Goal: Task Accomplishment & Management: Manage account settings

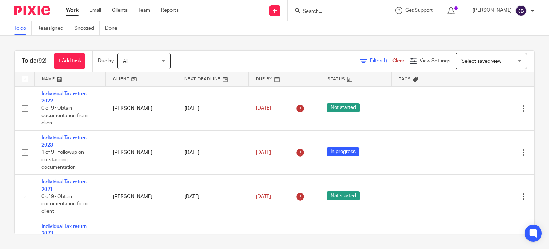
click at [345, 13] on input "Search" at bounding box center [334, 12] width 64 height 6
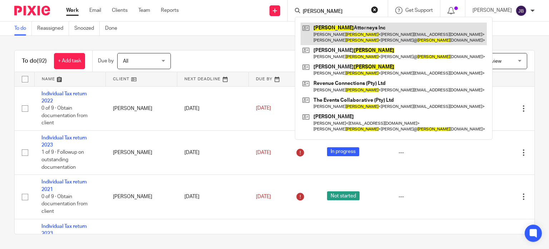
type input "DIXON"
click at [339, 30] on link at bounding box center [394, 34] width 186 height 22
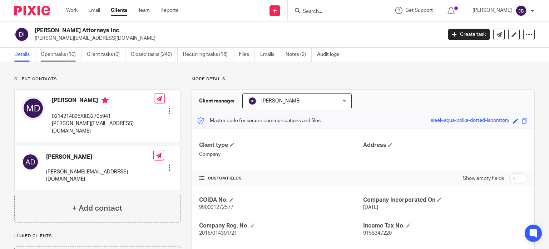
click at [62, 49] on link "Open tasks (10)" at bounding box center [61, 55] width 41 height 14
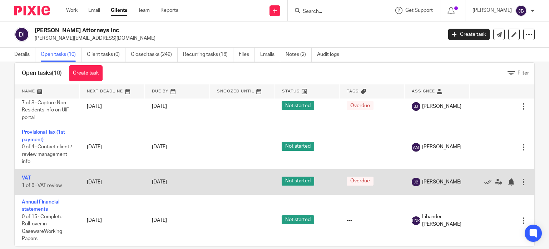
scroll to position [25, 0]
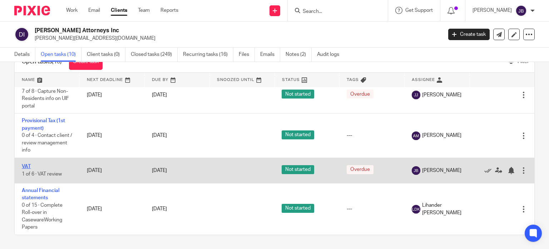
click at [29, 164] on link "VAT" at bounding box center [26, 166] width 9 height 5
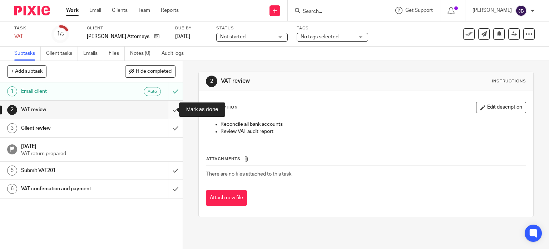
click at [170, 106] on input "submit" at bounding box center [91, 109] width 183 height 18
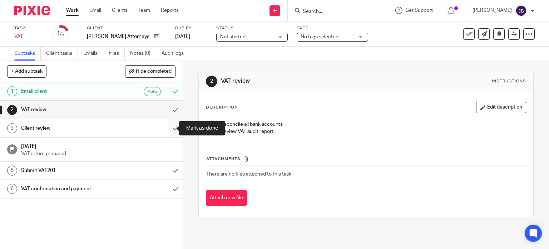
click at [169, 128] on input "submit" at bounding box center [91, 128] width 183 height 18
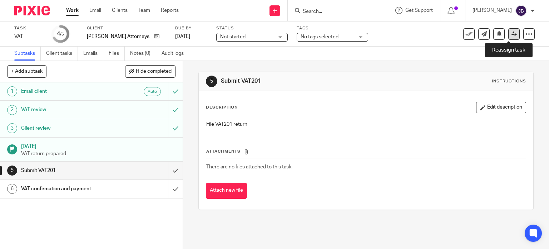
click at [511, 33] on link at bounding box center [514, 33] width 11 height 11
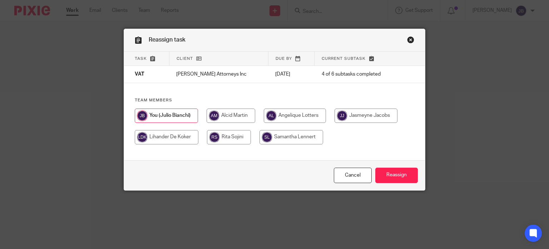
click at [242, 118] on input "radio" at bounding box center [231, 115] width 49 height 14
radio input "true"
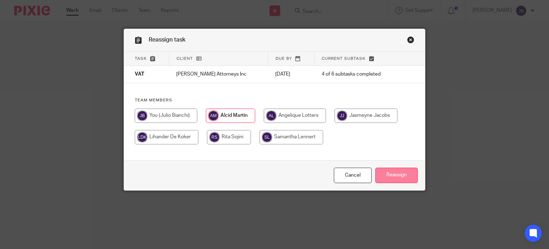
click at [392, 171] on input "Reassign" at bounding box center [397, 174] width 43 height 15
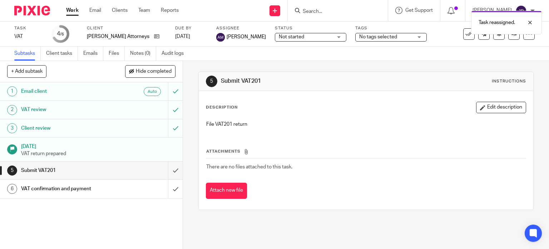
click at [72, 10] on link "Work" at bounding box center [72, 10] width 13 height 7
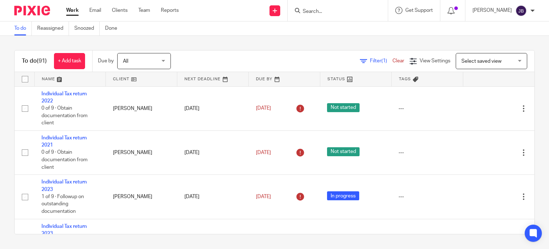
click at [346, 9] on input "Search" at bounding box center [334, 12] width 64 height 6
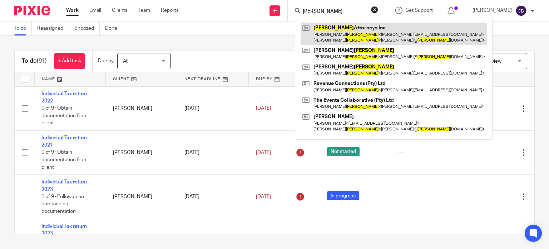
type input "DIXON"
click at [341, 27] on link at bounding box center [394, 34] width 186 height 22
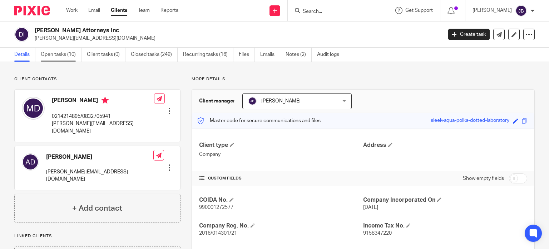
click at [67, 55] on link "Open tasks (10)" at bounding box center [61, 55] width 41 height 14
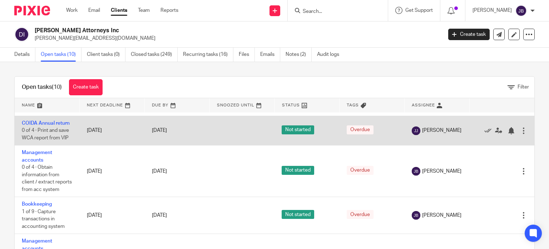
scroll to position [72, 0]
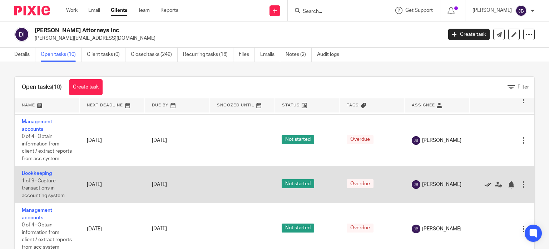
click at [485, 188] on icon at bounding box center [488, 184] width 7 height 7
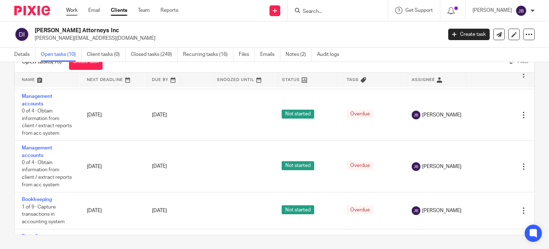
click at [75, 9] on link "Work" at bounding box center [71, 10] width 11 height 7
